Goal: Information Seeking & Learning: Check status

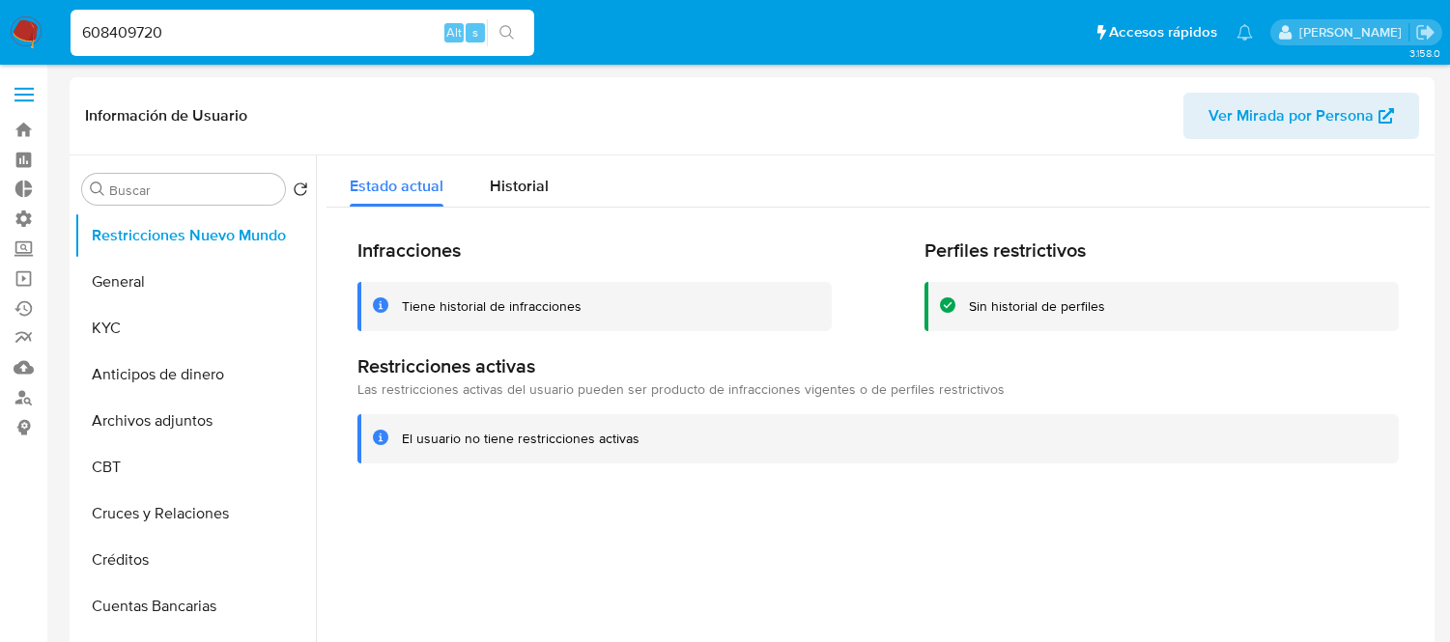
select select "10"
type input "608409720"
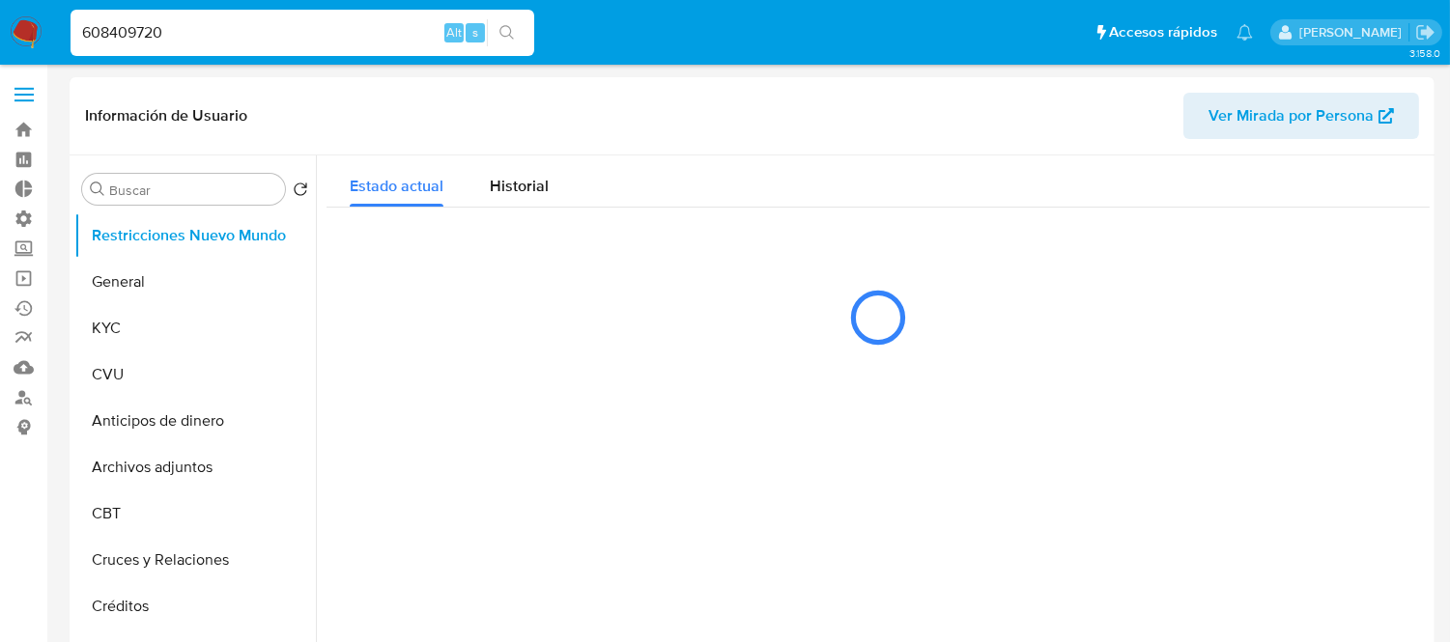
select select "10"
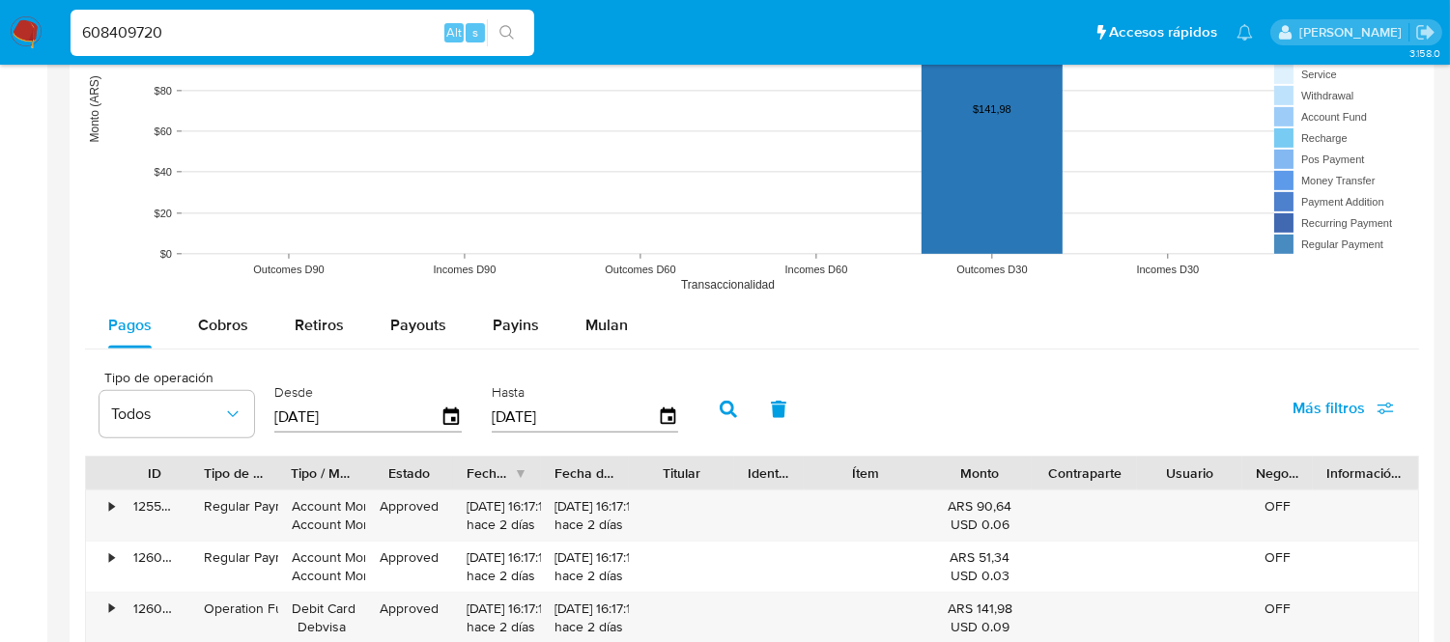
scroll to position [1717, 0]
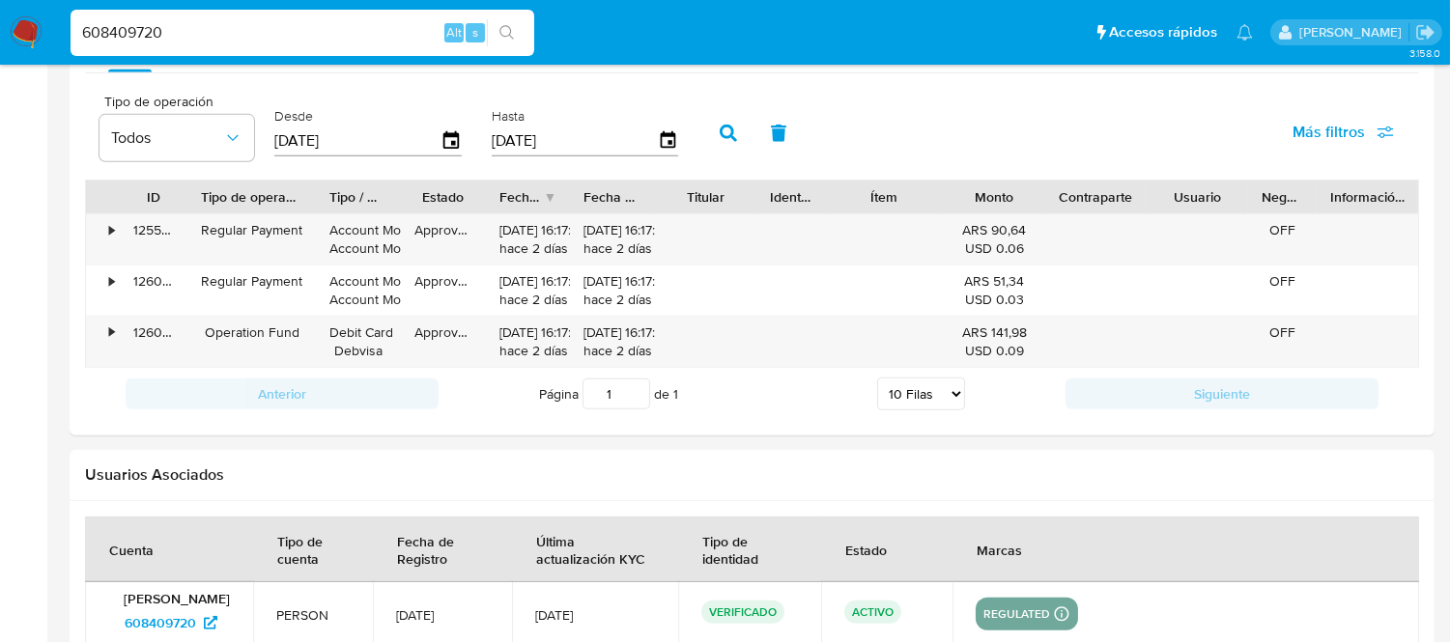
drag, startPoint x: 291, startPoint y: 195, endPoint x: 331, endPoint y: 207, distance: 42.2
click at [331, 207] on div at bounding box center [316, 197] width 35 height 33
drag, startPoint x: 1019, startPoint y: 191, endPoint x: 1058, endPoint y: 191, distance: 38.6
click at [1045, 191] on div "Monto" at bounding box center [994, 197] width 101 height 33
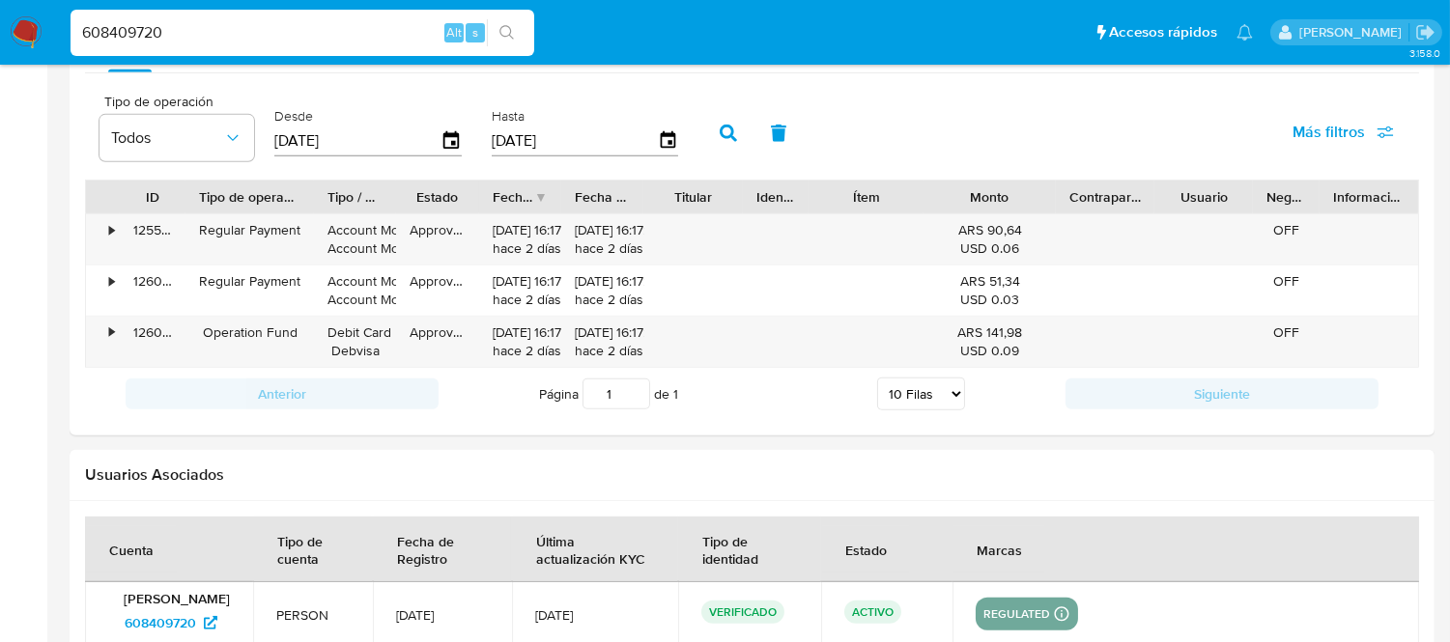
drag, startPoint x: 1040, startPoint y: 203, endPoint x: 1070, endPoint y: 205, distance: 30.0
click at [1070, 205] on div at bounding box center [1056, 197] width 35 height 33
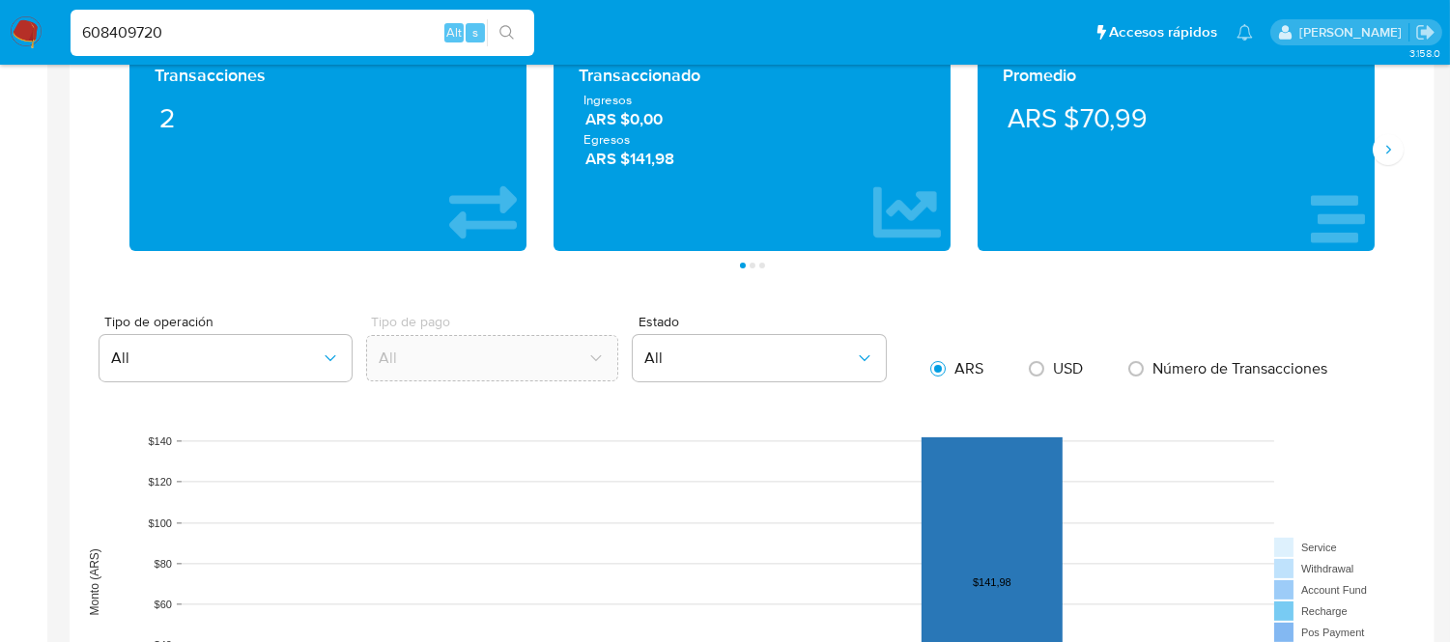
scroll to position [966, 0]
click at [1384, 158] on icon "Siguiente" at bounding box center [1388, 150] width 15 height 15
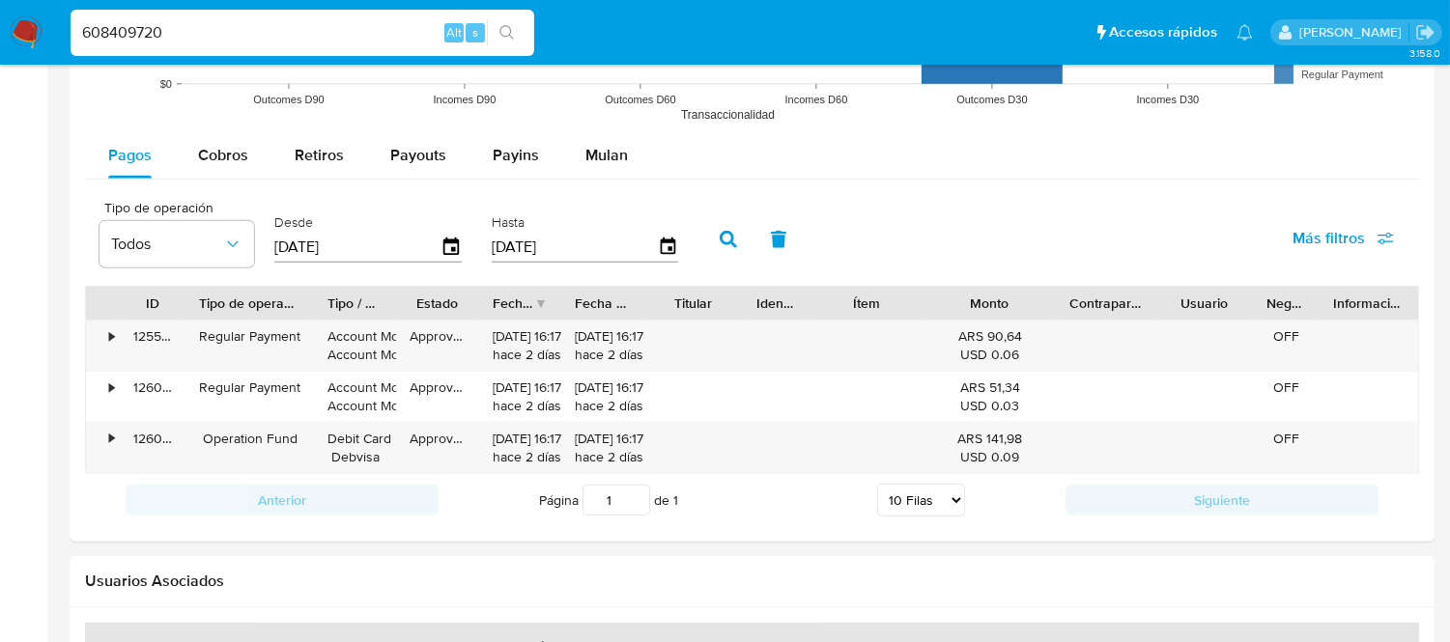
scroll to position [1610, 0]
click at [217, 153] on span "Cobros" at bounding box center [223, 156] width 50 height 22
select select "10"
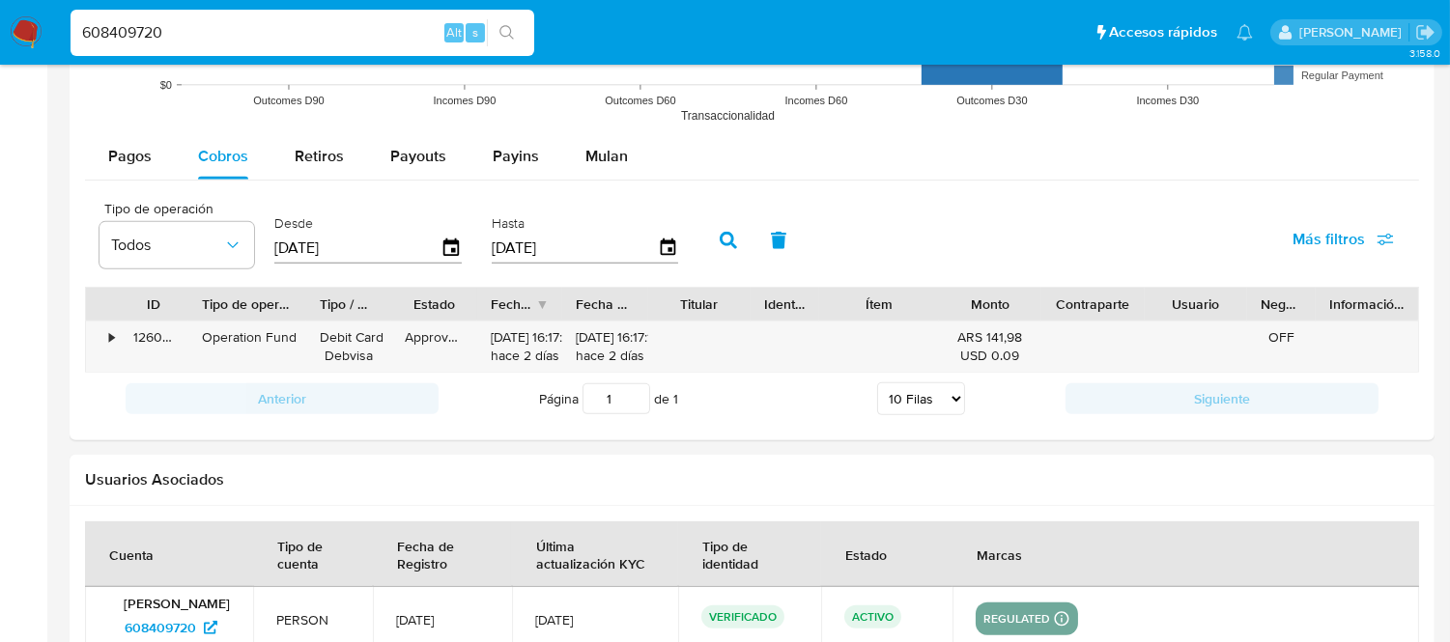
drag, startPoint x: 287, startPoint y: 315, endPoint x: 315, endPoint y: 321, distance: 28.6
click at [315, 321] on div at bounding box center [306, 304] width 35 height 33
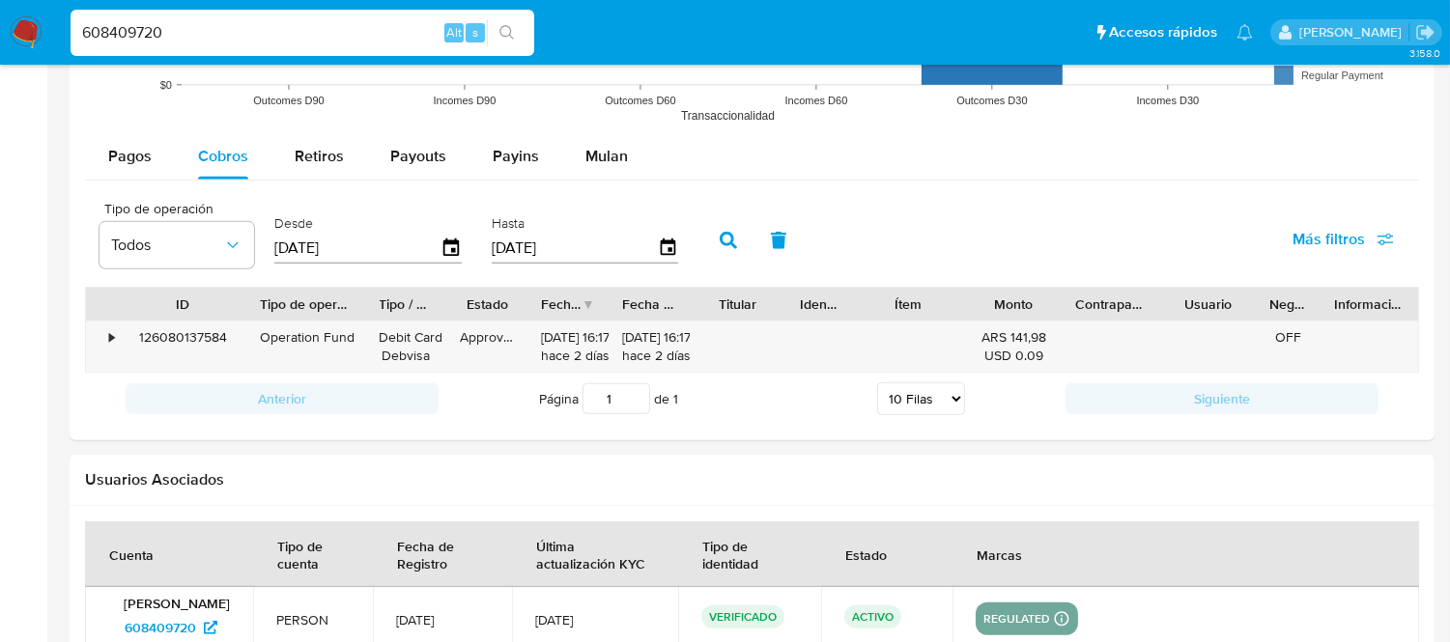
drag, startPoint x: 193, startPoint y: 306, endPoint x: 251, endPoint y: 312, distance: 58.3
click at [251, 312] on div at bounding box center [246, 304] width 35 height 33
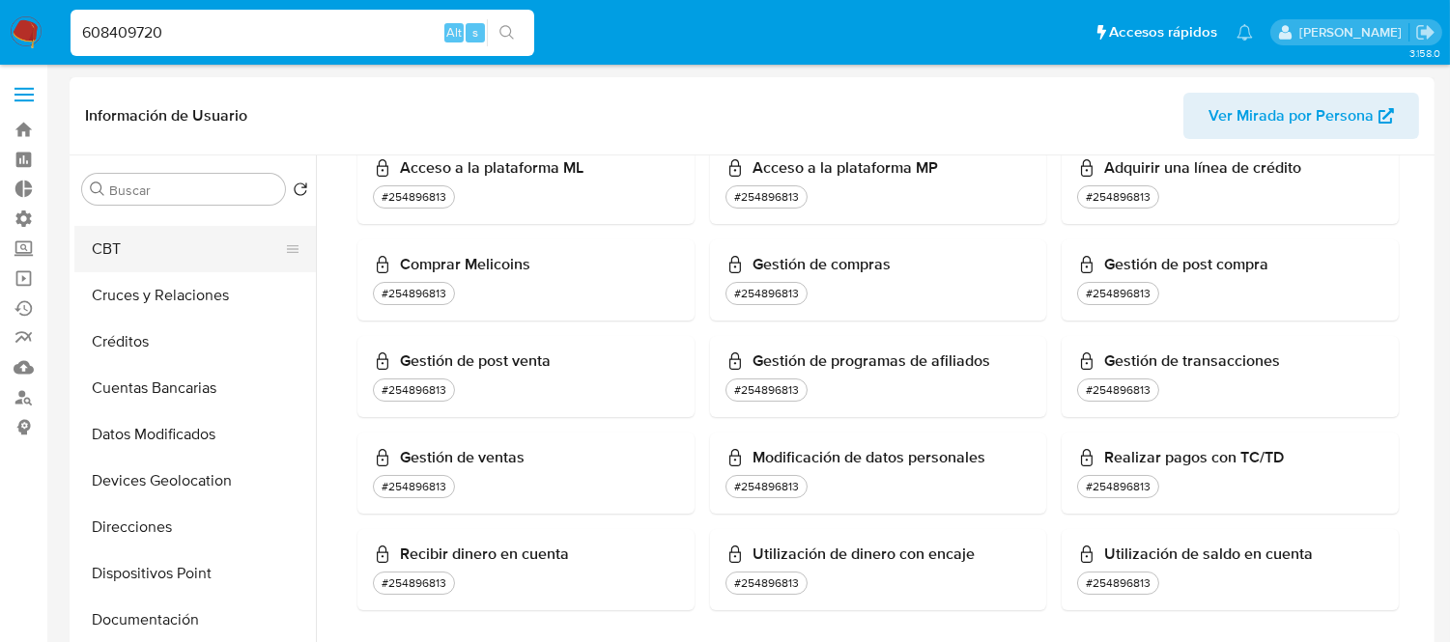
scroll to position [157, 0]
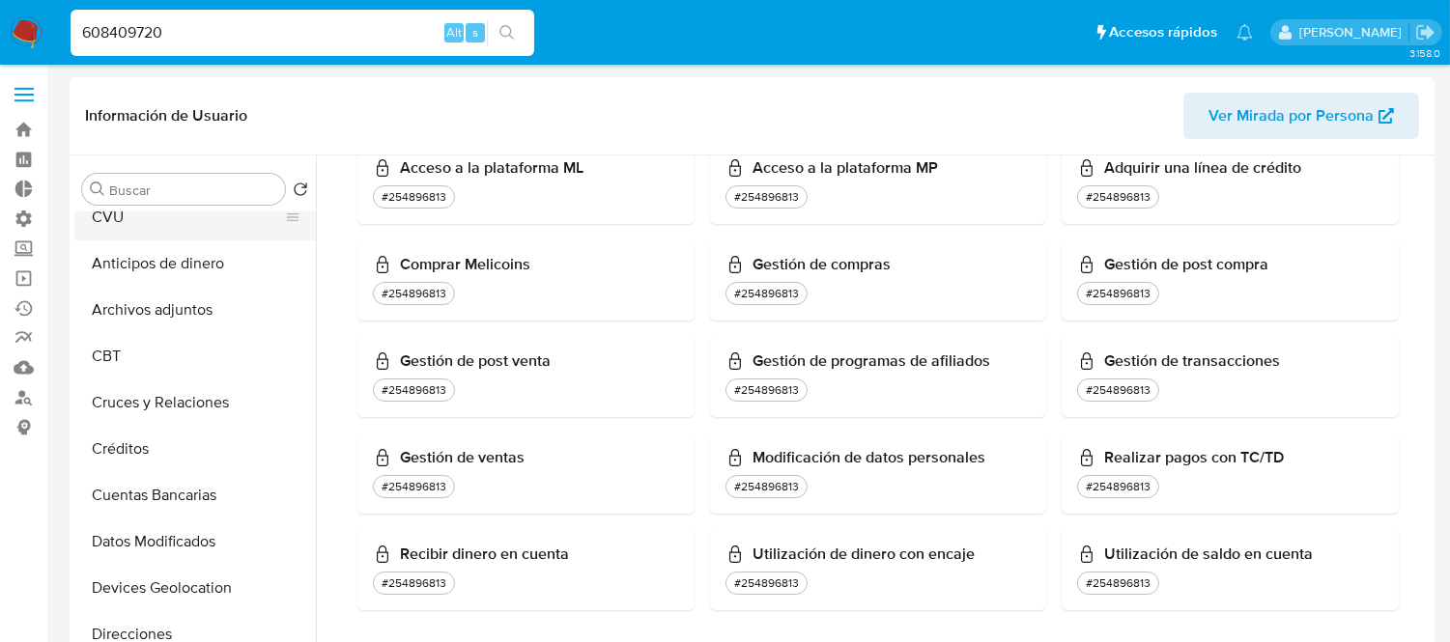
click at [132, 224] on button "CVU" at bounding box center [187, 217] width 226 height 46
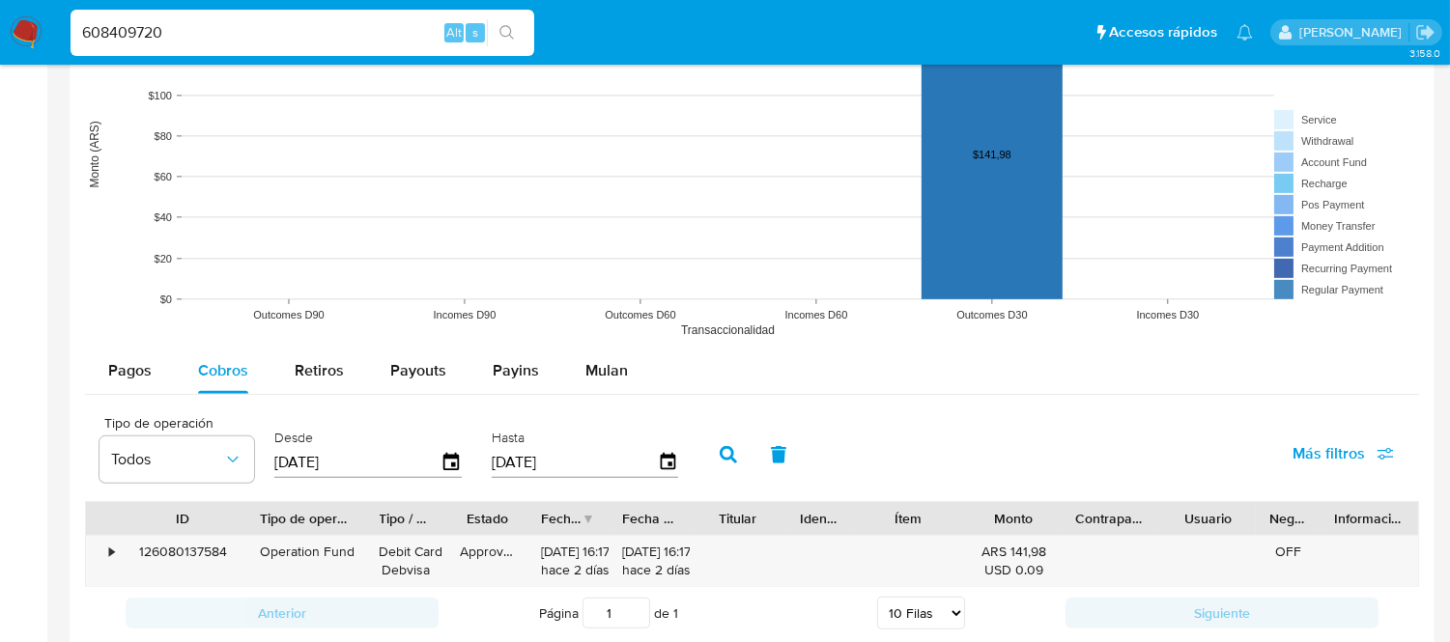
scroll to position [1502, 0]
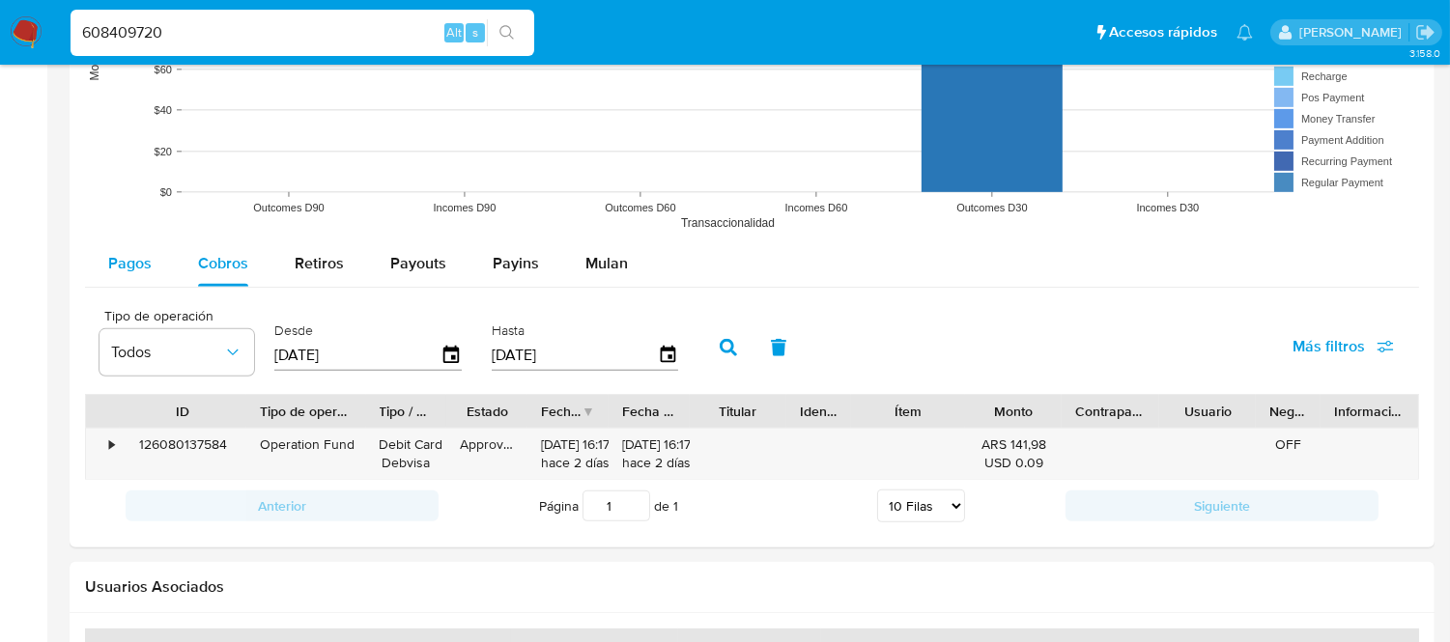
click at [136, 256] on span "Pagos" at bounding box center [129, 263] width 43 height 22
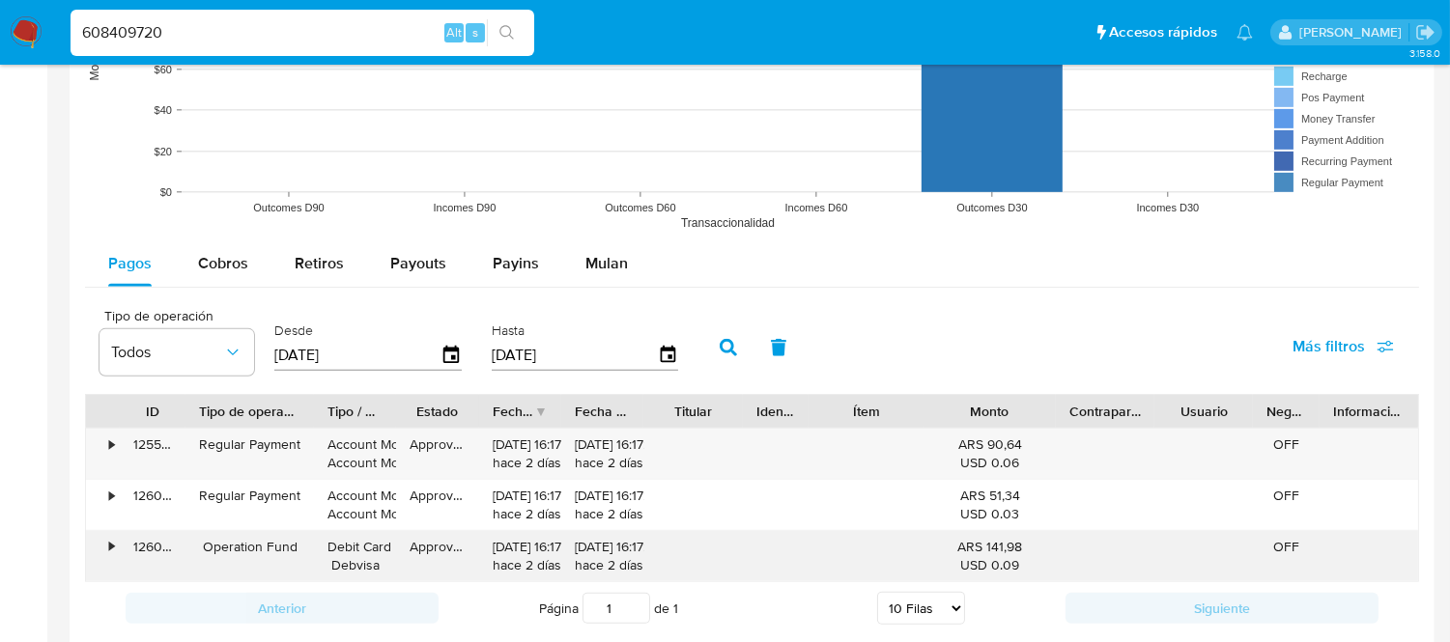
click at [102, 549] on div "•" at bounding box center [103, 556] width 34 height 50
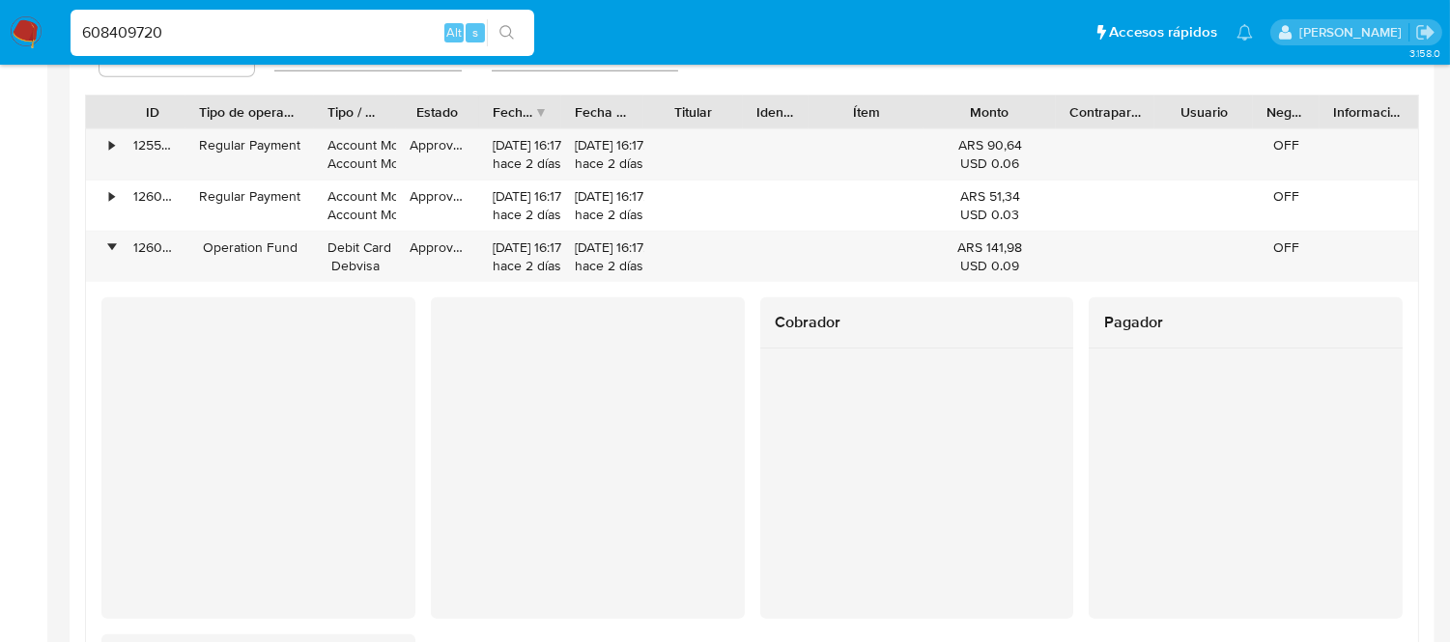
scroll to position [1824, 0]
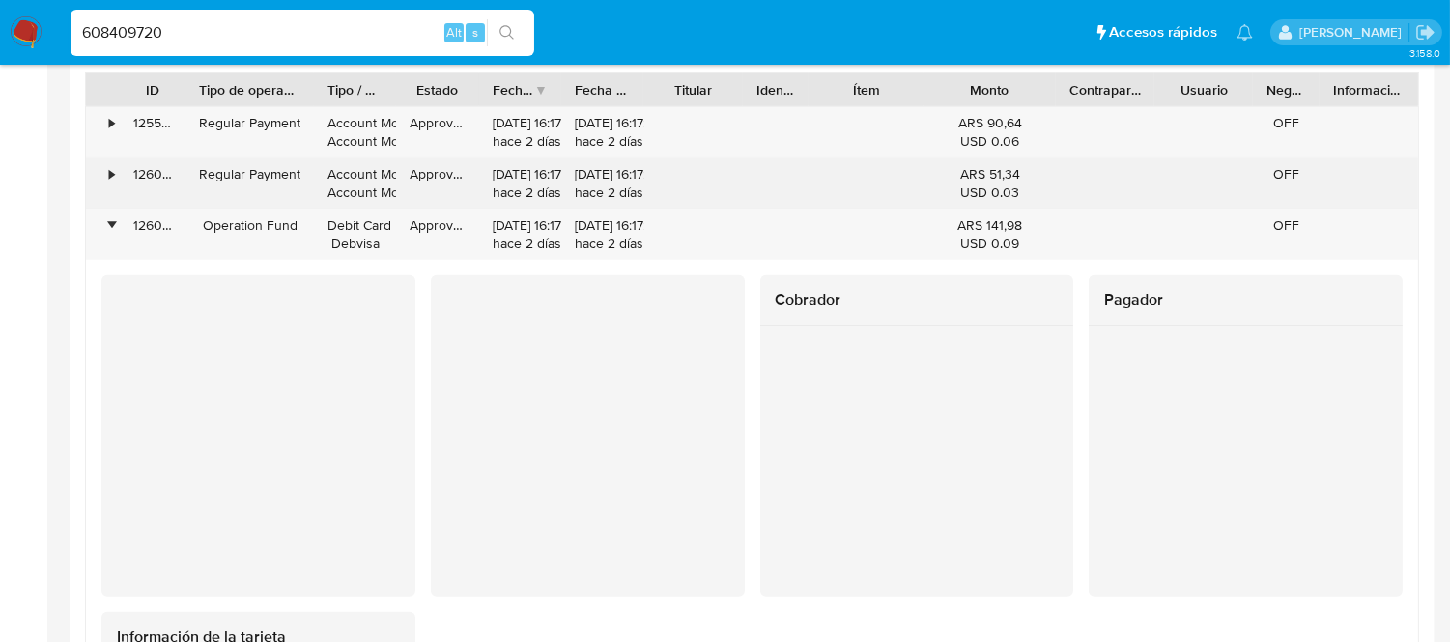
drag, startPoint x: 119, startPoint y: 178, endPoint x: 108, endPoint y: 177, distance: 10.7
click at [120, 178] on div "126080161564" at bounding box center [153, 183] width 66 height 50
click at [107, 177] on div "•" at bounding box center [103, 183] width 34 height 50
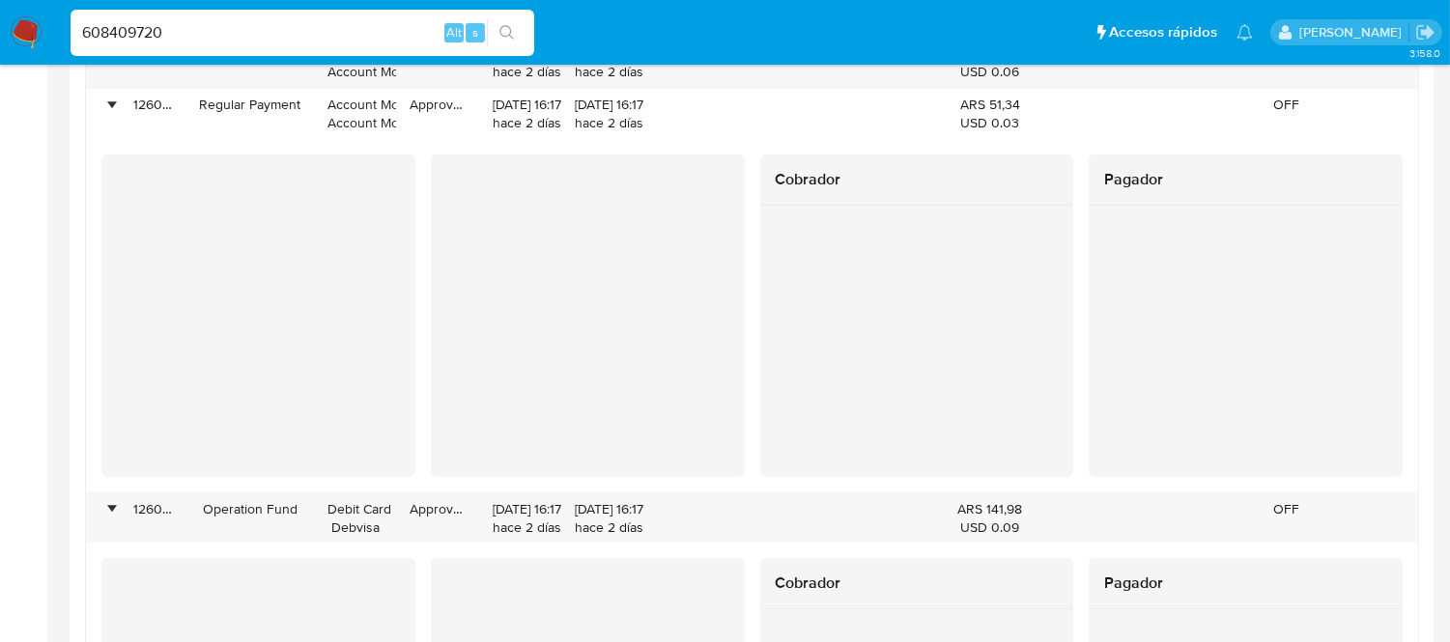
scroll to position [1856, 0]
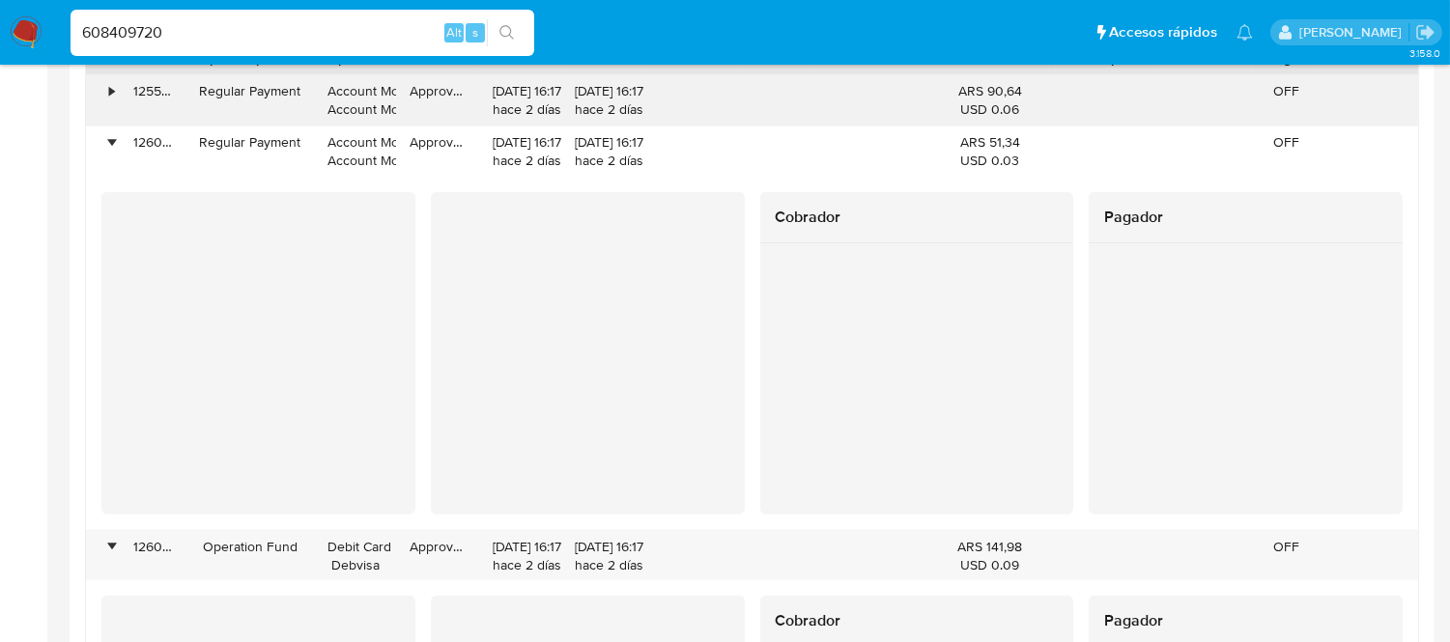
click at [108, 103] on div "•" at bounding box center [103, 100] width 34 height 50
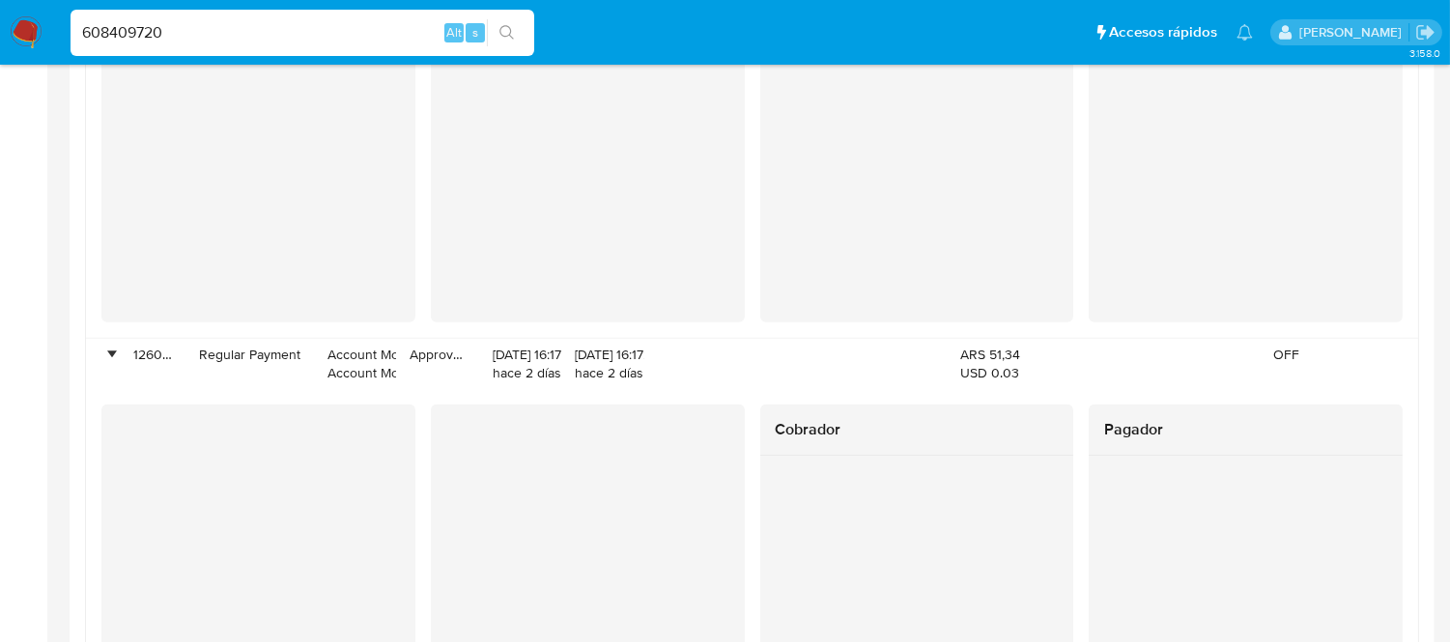
scroll to position [1995, 0]
